Goal: Navigation & Orientation: Find specific page/section

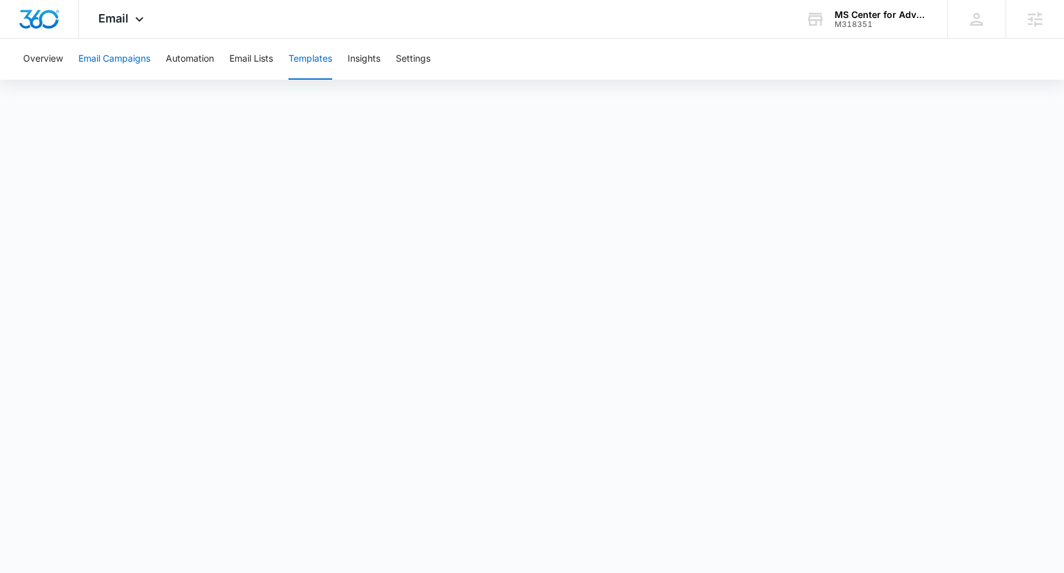
click at [143, 66] on button "Email Campaigns" at bounding box center [114, 59] width 72 height 41
click at [175, 63] on button "Automation" at bounding box center [190, 59] width 48 height 41
click at [146, 71] on button "Email Campaigns" at bounding box center [114, 59] width 72 height 41
click at [119, 8] on div "Email Apps Websites Forms CRM Email Social Shop Content Ads Intelligence Files …" at bounding box center [122, 19] width 87 height 38
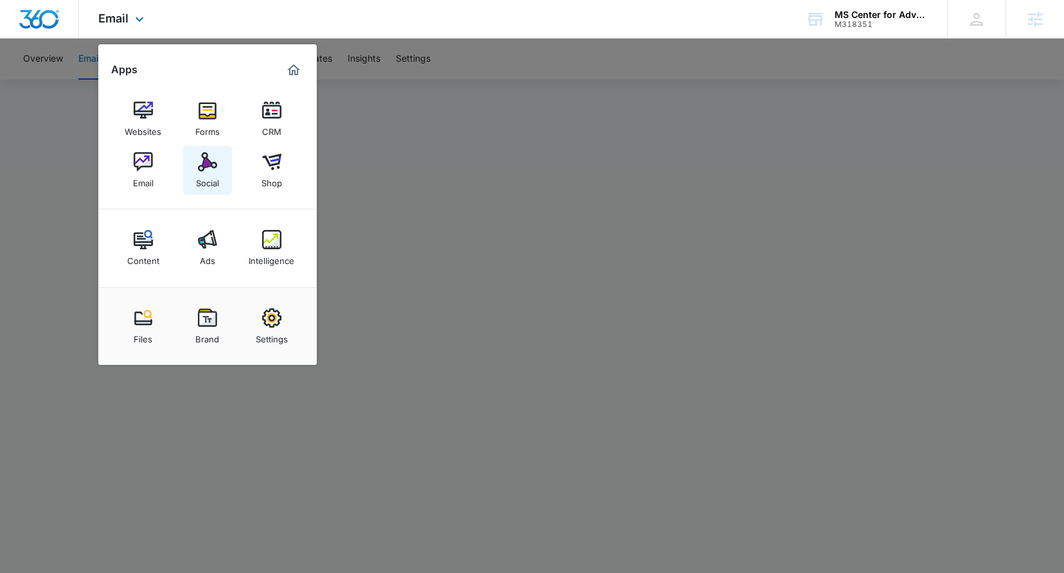
click at [193, 188] on link "Social" at bounding box center [207, 170] width 49 height 49
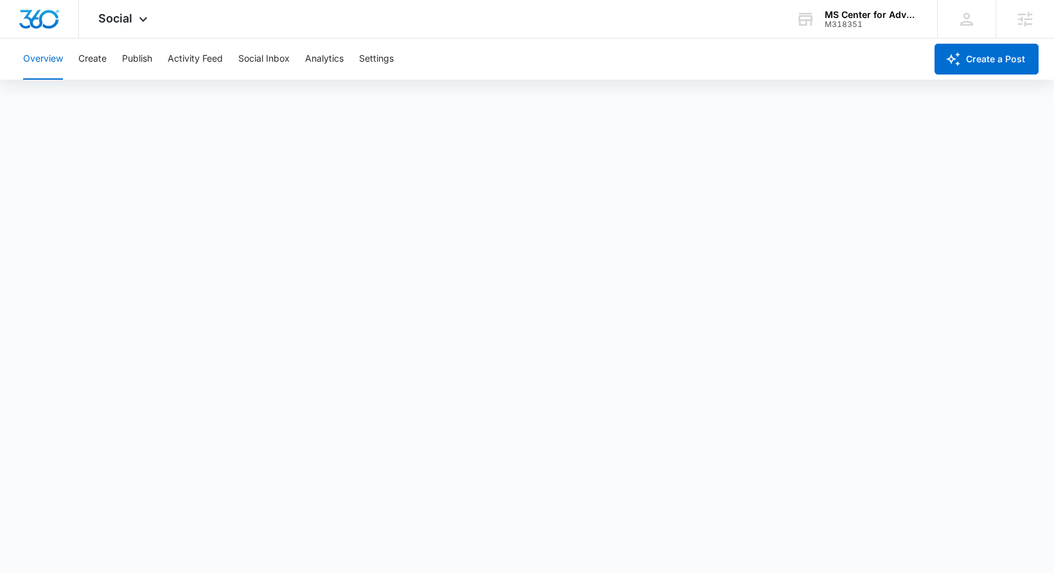
click at [113, 60] on div "Overview Create Publish Activity Feed Social Inbox Analytics Settings" at bounding box center [470, 59] width 910 height 41
click at [75, 69] on div "Overview Create Publish Activity Feed Social Inbox Analytics Settings" at bounding box center [470, 59] width 910 height 41
click at [87, 62] on button "Create" at bounding box center [92, 59] width 28 height 41
click at [139, 26] on div "Social Apps Websites Forms CRM Email Social Shop Content Ads Intelligence Files…" at bounding box center [124, 19] width 91 height 38
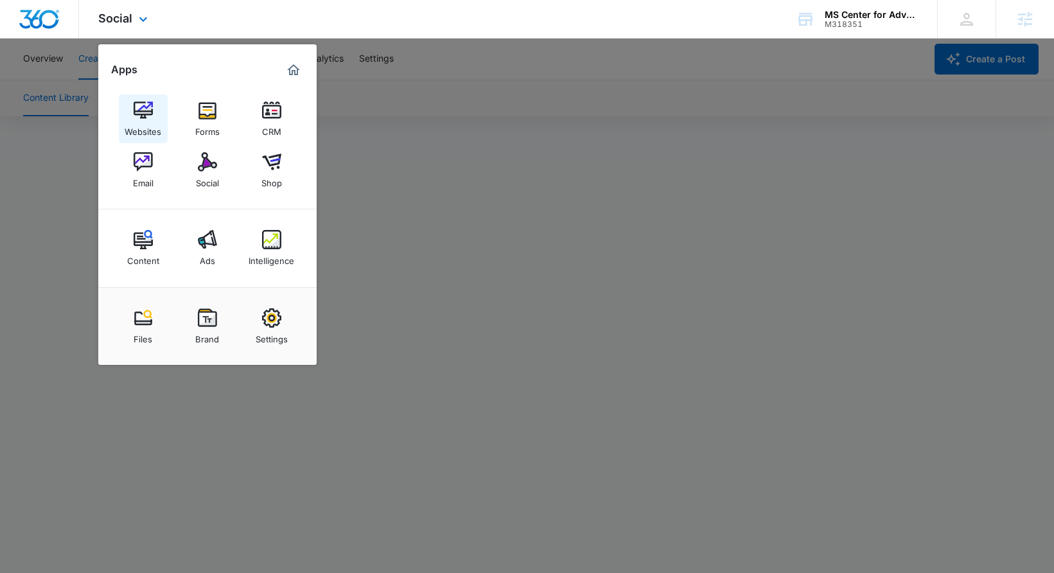
click at [142, 118] on img at bounding box center [143, 110] width 19 height 19
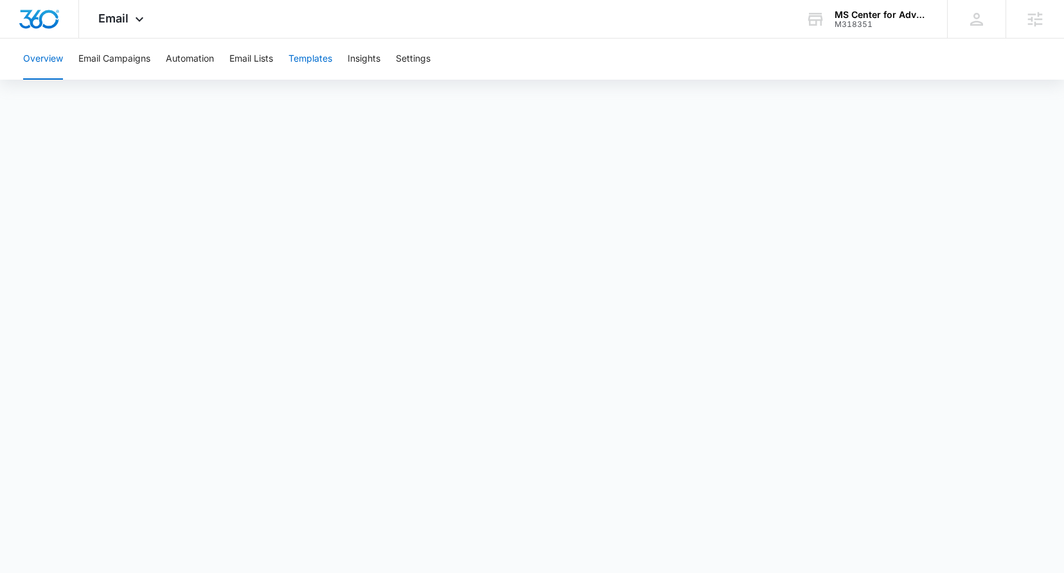
click at [307, 58] on button "Templates" at bounding box center [310, 59] width 44 height 41
click at [122, 57] on button "Email Campaigns" at bounding box center [114, 59] width 72 height 41
click at [135, 19] on icon at bounding box center [139, 22] width 15 height 15
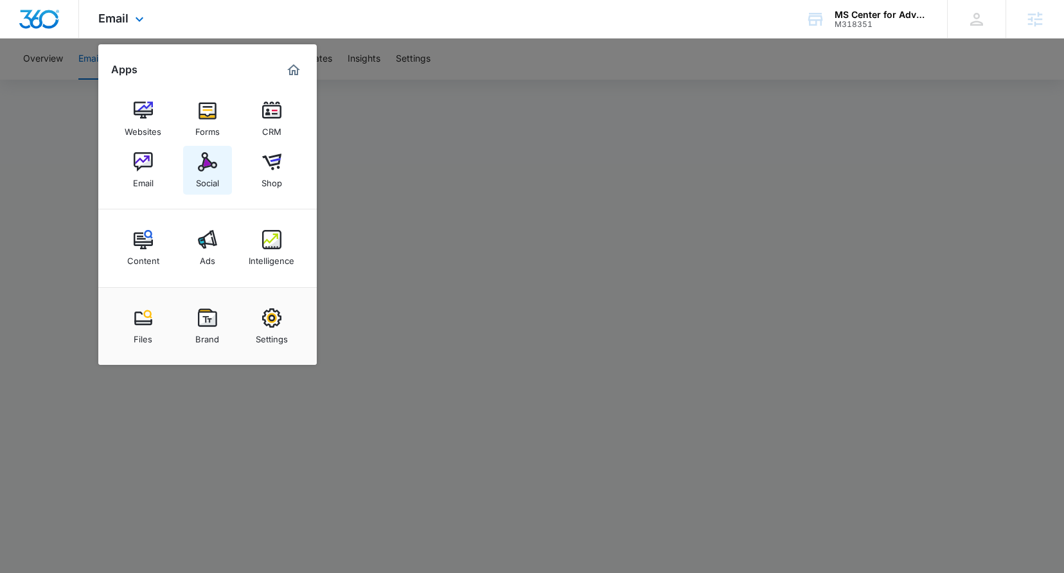
click at [211, 164] on img at bounding box center [207, 161] width 19 height 19
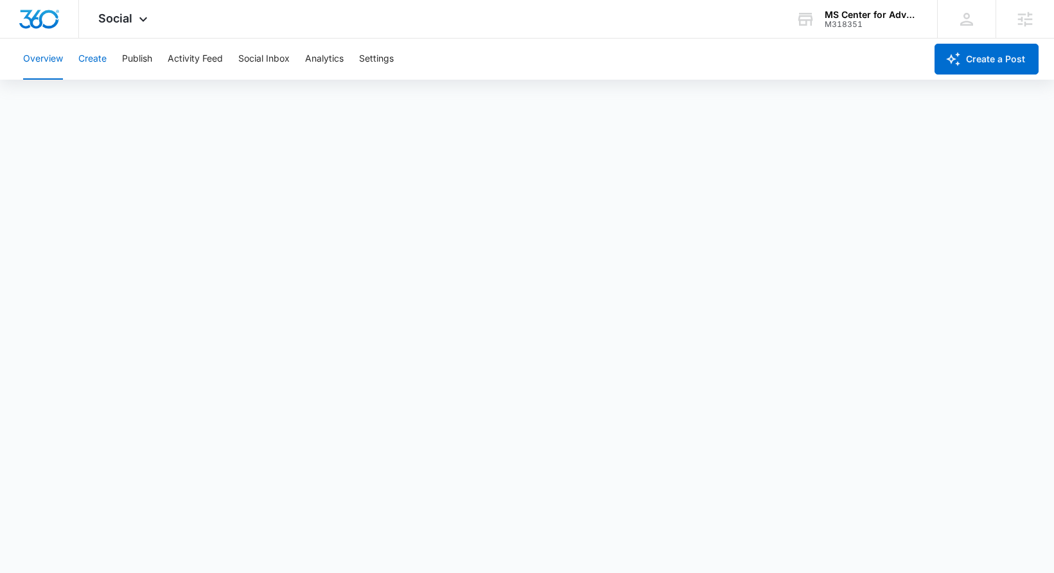
click at [90, 71] on button "Create" at bounding box center [92, 59] width 28 height 41
click at [123, 19] on span "Social" at bounding box center [115, 18] width 34 height 13
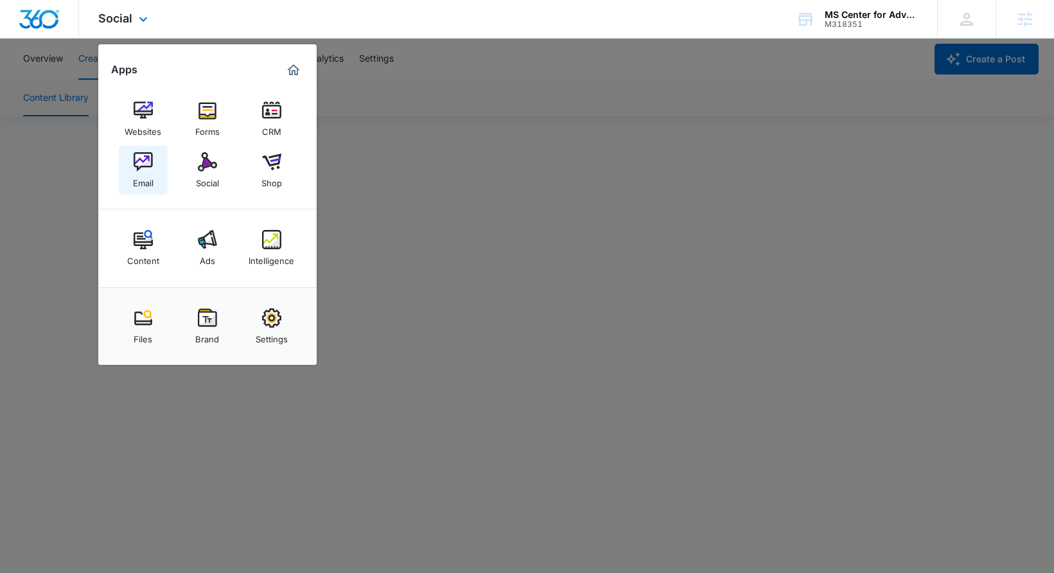
click at [150, 177] on div "Email" at bounding box center [143, 179] width 21 height 17
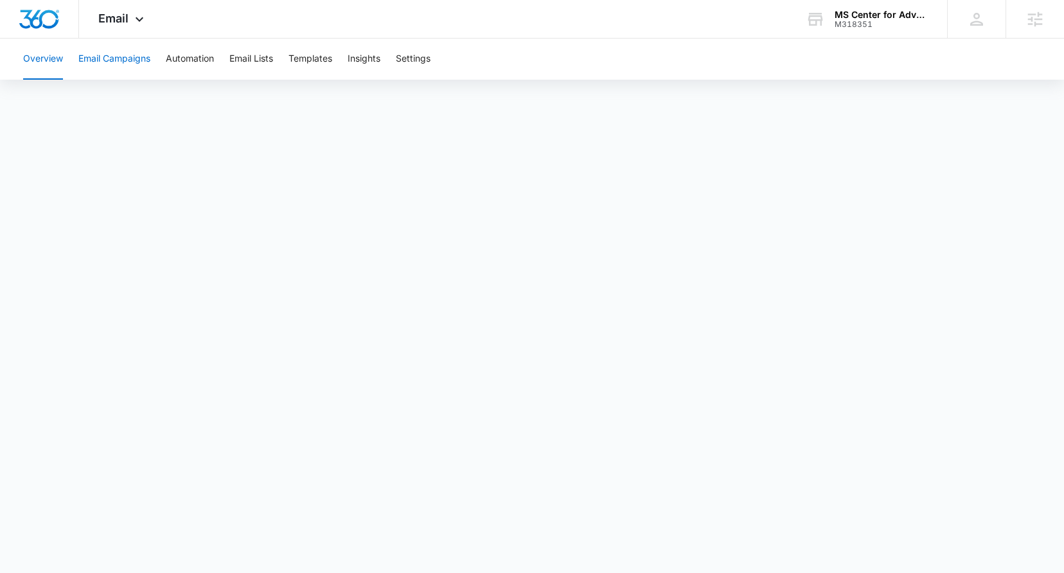
click at [126, 69] on button "Email Campaigns" at bounding box center [114, 59] width 72 height 41
click at [122, 26] on div "Email Apps Websites Forms CRM Email Social Shop Content Ads Intelligence Files …" at bounding box center [122, 19] width 87 height 38
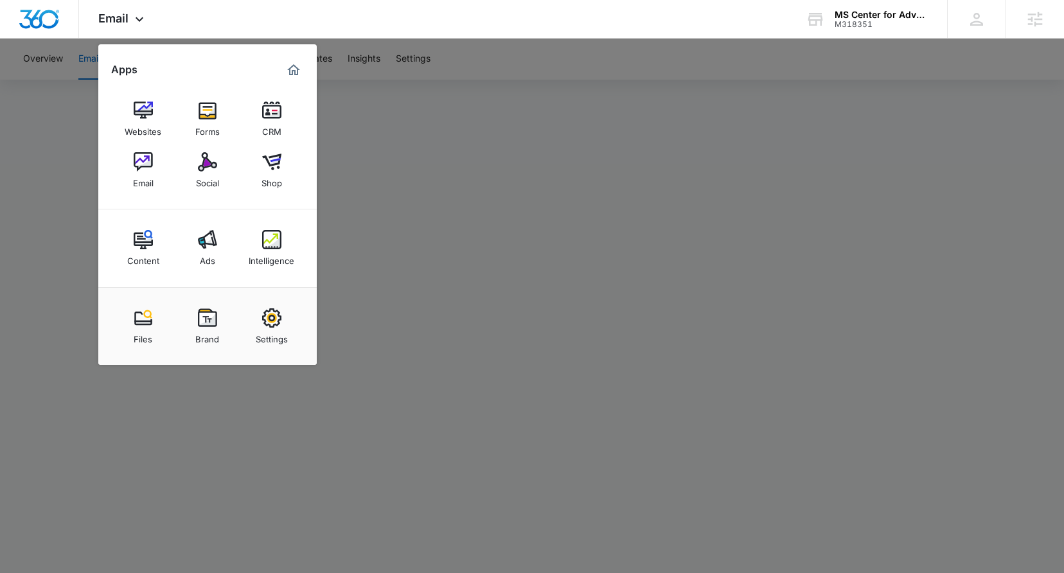
click at [611, 285] on div at bounding box center [532, 286] width 1064 height 573
